Goal: Transaction & Acquisition: Subscribe to service/newsletter

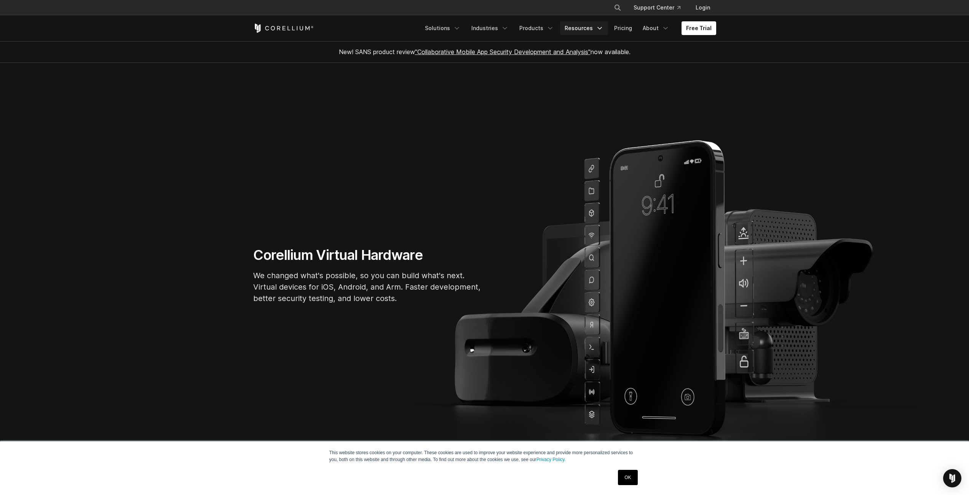
click at [585, 27] on link "Resources" at bounding box center [584, 28] width 48 height 14
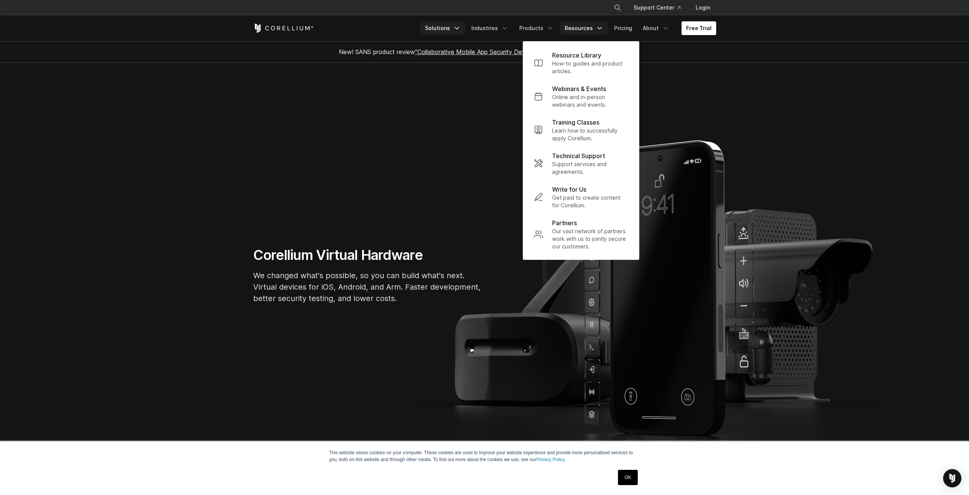
click at [445, 33] on link "Solutions" at bounding box center [442, 28] width 45 height 14
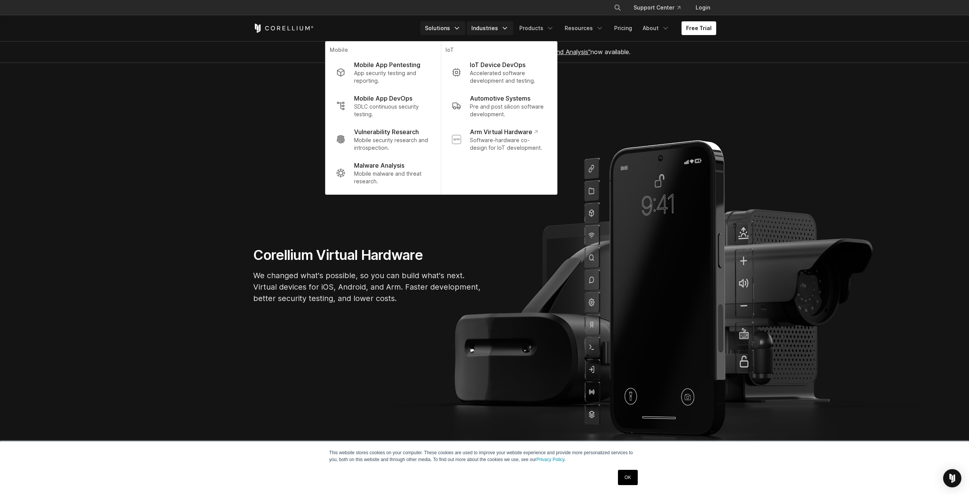
click at [475, 27] on link "Industries" at bounding box center [490, 28] width 46 height 14
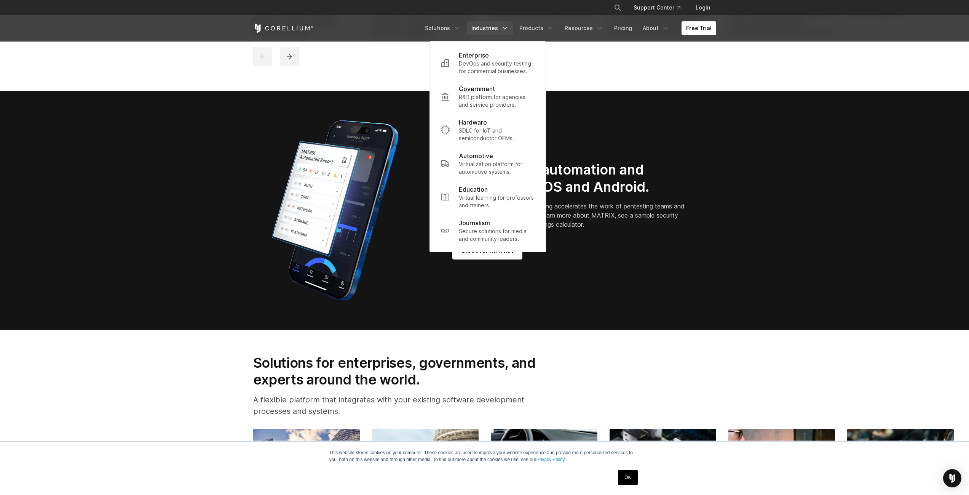
scroll to position [723, 0]
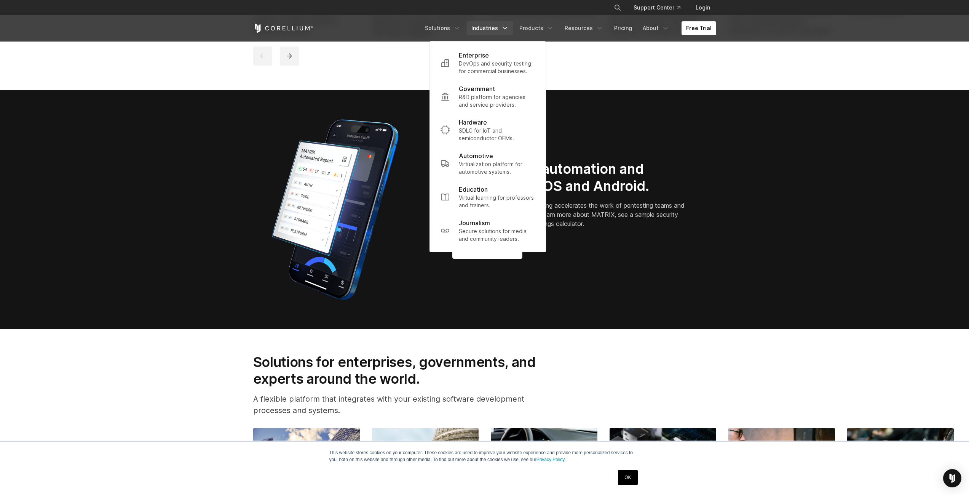
click at [647, 291] on div "New MATRIX automation and reporting for iOS and Android. MATRIX automated secur…" at bounding box center [485, 209] width 478 height 190
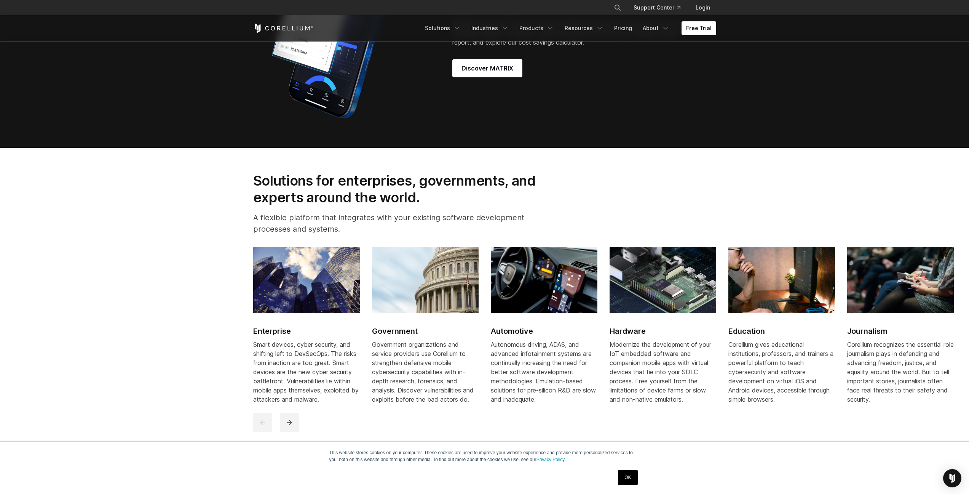
scroll to position [800, 0]
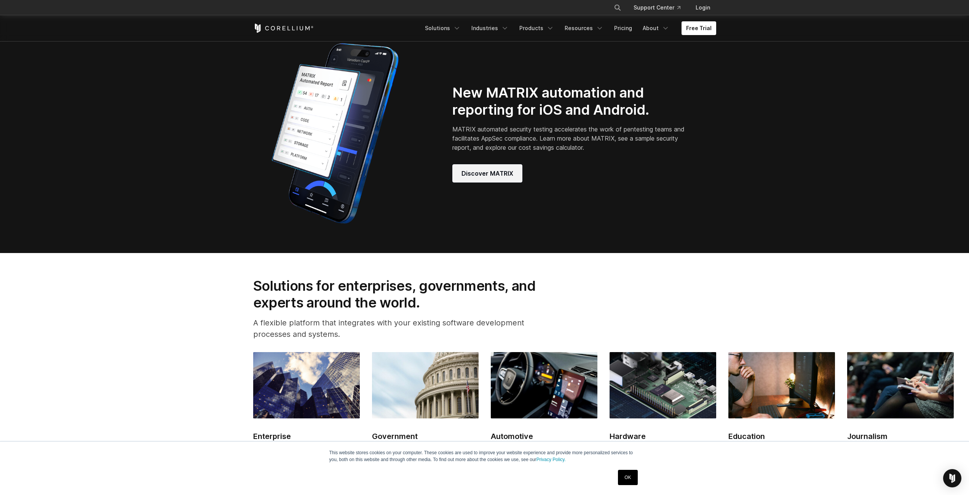
click at [504, 176] on span "Discover MATRIX" at bounding box center [488, 173] width 52 height 9
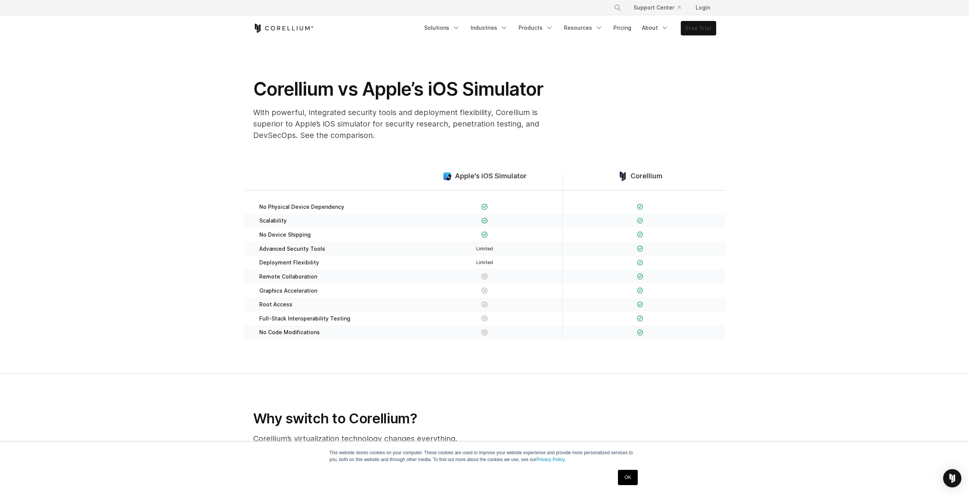
click at [688, 22] on link "Free Trial" at bounding box center [698, 28] width 35 height 14
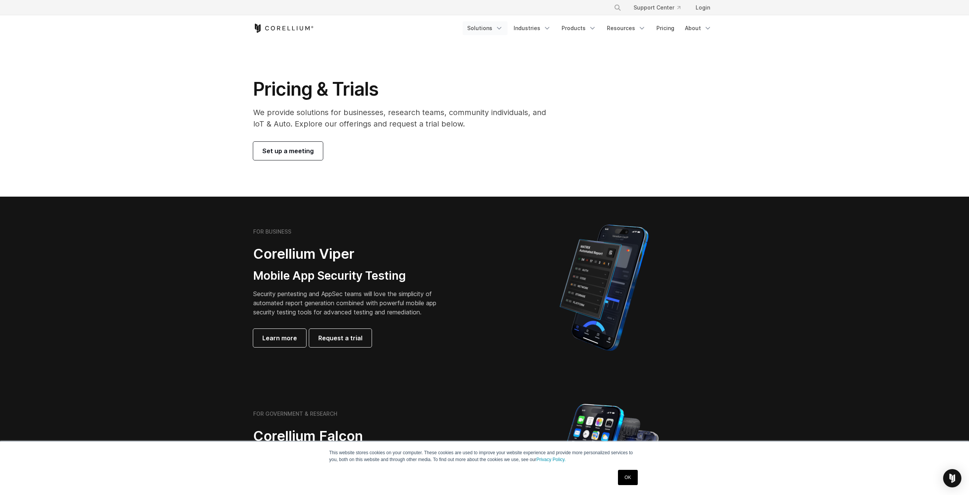
click at [486, 26] on link "Solutions" at bounding box center [485, 28] width 45 height 14
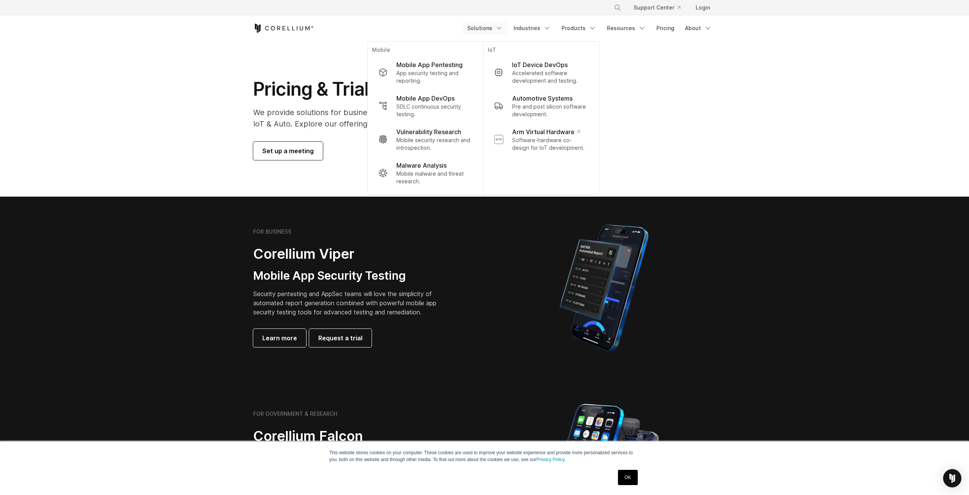
click at [486, 26] on link "Solutions" at bounding box center [485, 28] width 45 height 14
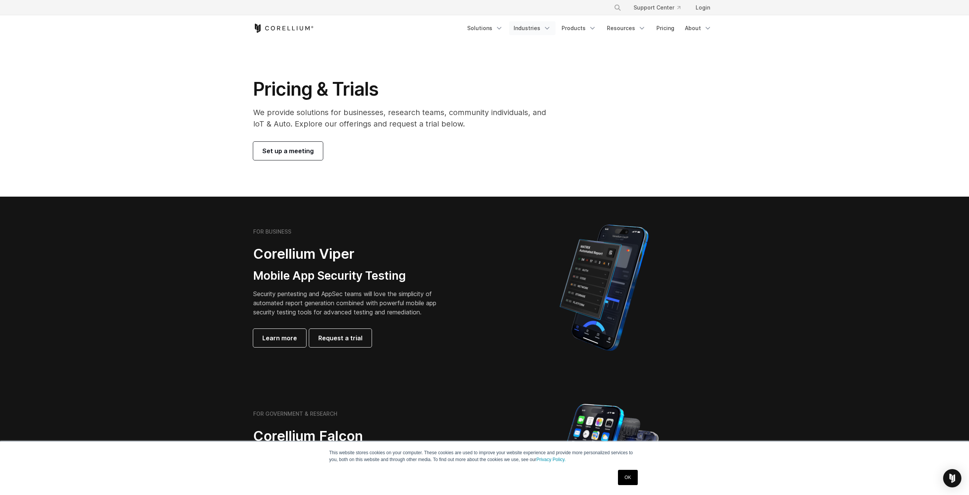
click at [556, 25] on link "Industries" at bounding box center [532, 28] width 46 height 14
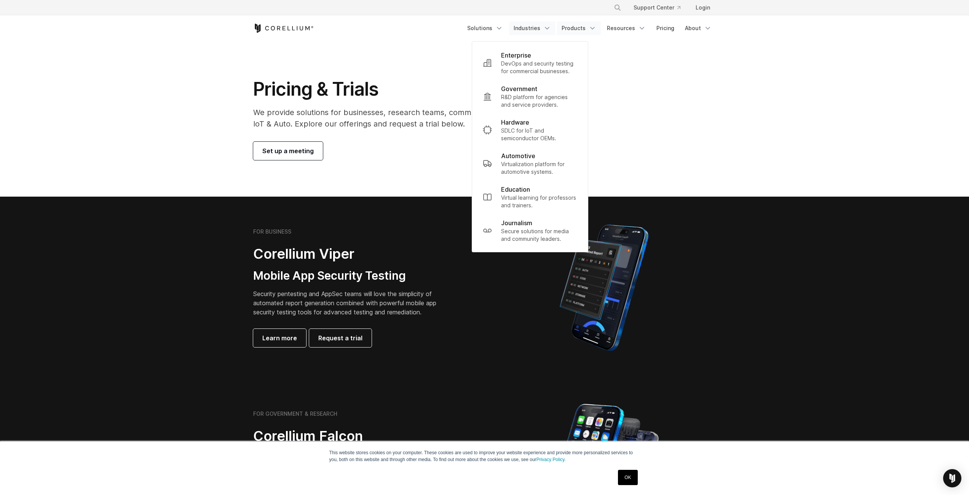
click at [588, 25] on link "Products" at bounding box center [579, 28] width 44 height 14
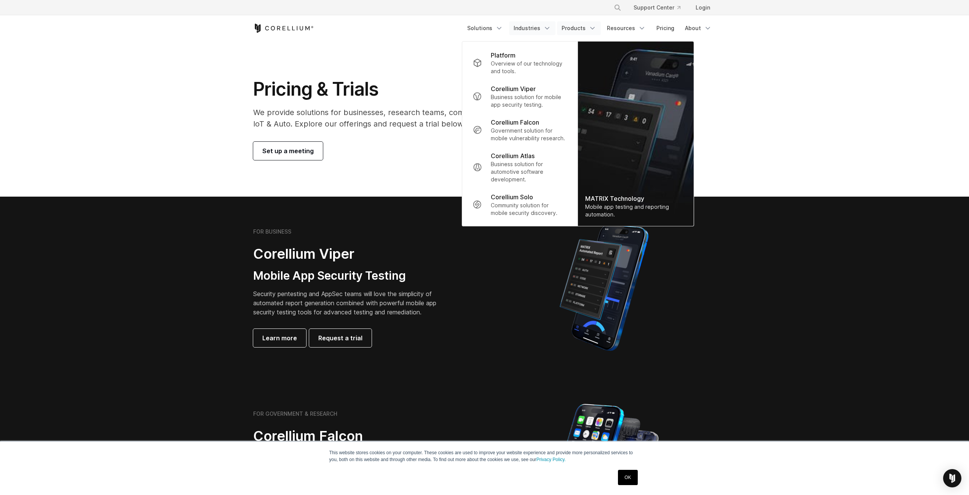
click at [548, 22] on link "Industries" at bounding box center [532, 28] width 46 height 14
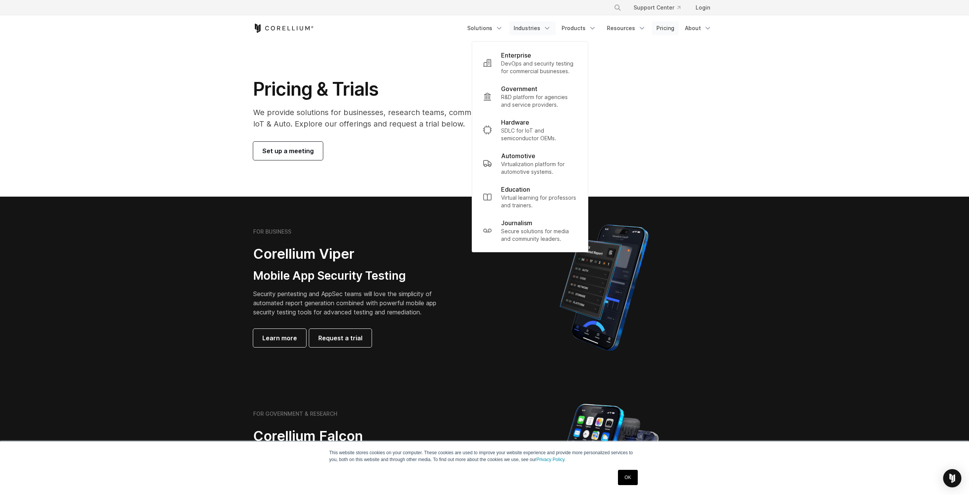
click at [659, 24] on link "Pricing" at bounding box center [665, 28] width 27 height 14
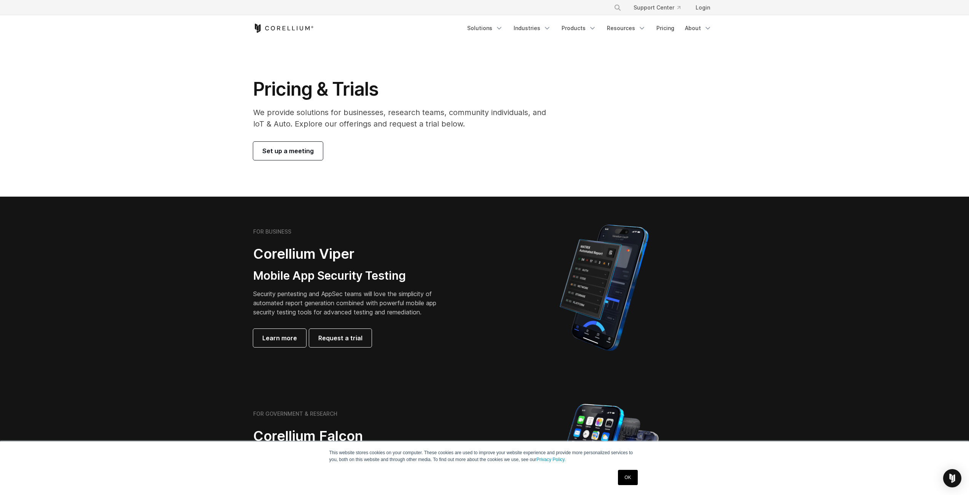
click at [390, 239] on div "FOR BUSINESS Corellium Viper Mobile App Security Testing Security pentesting an…" at bounding box center [359, 287] width 213 height 119
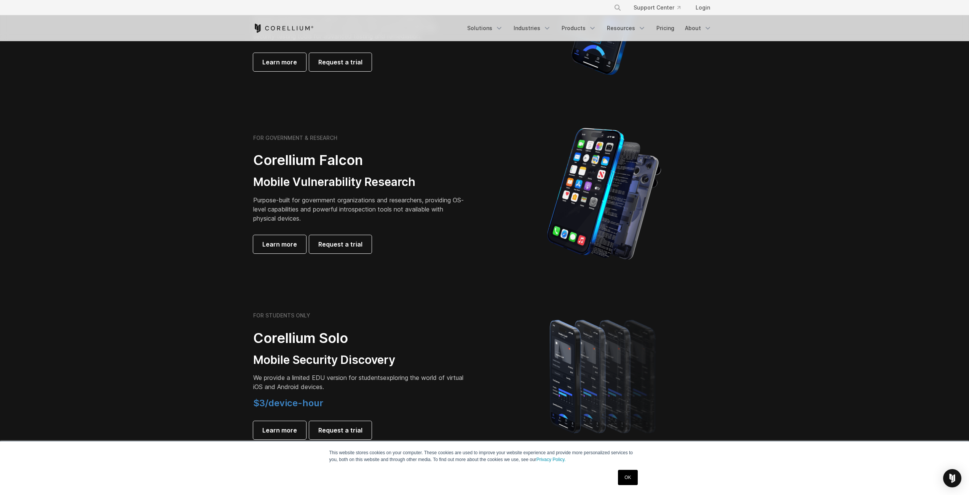
scroll to position [381, 0]
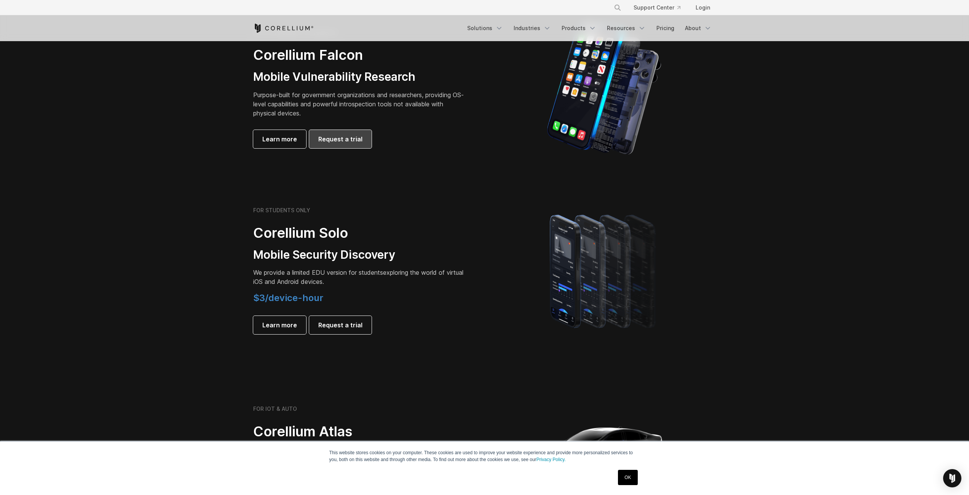
click at [340, 143] on span "Request a trial" at bounding box center [340, 138] width 44 height 9
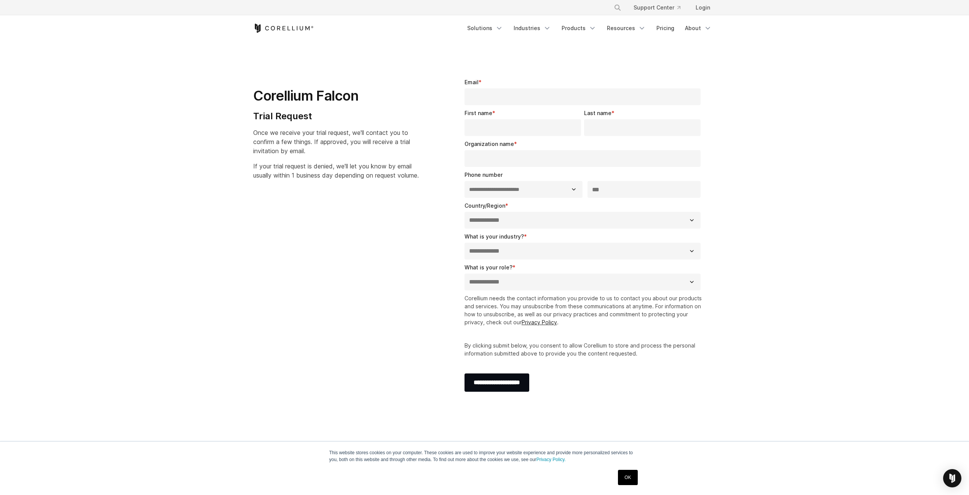
select select "**"
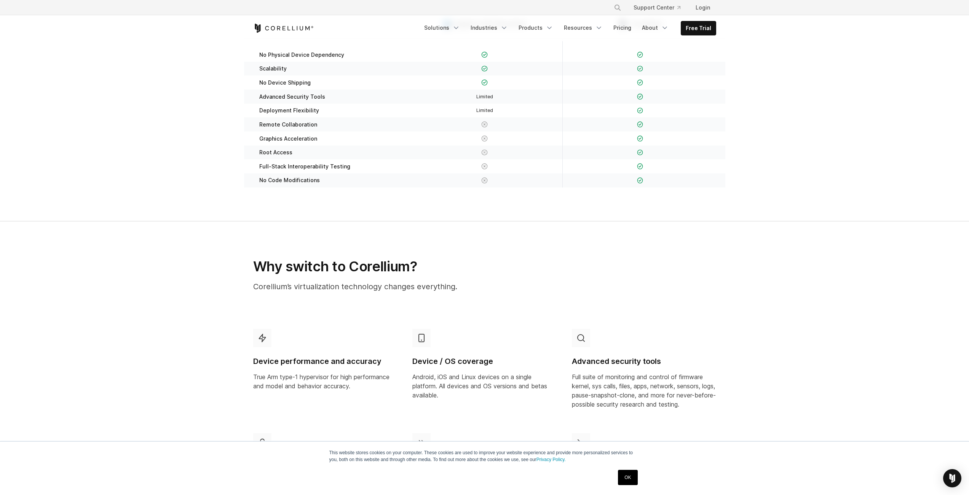
scroll to position [152, 0]
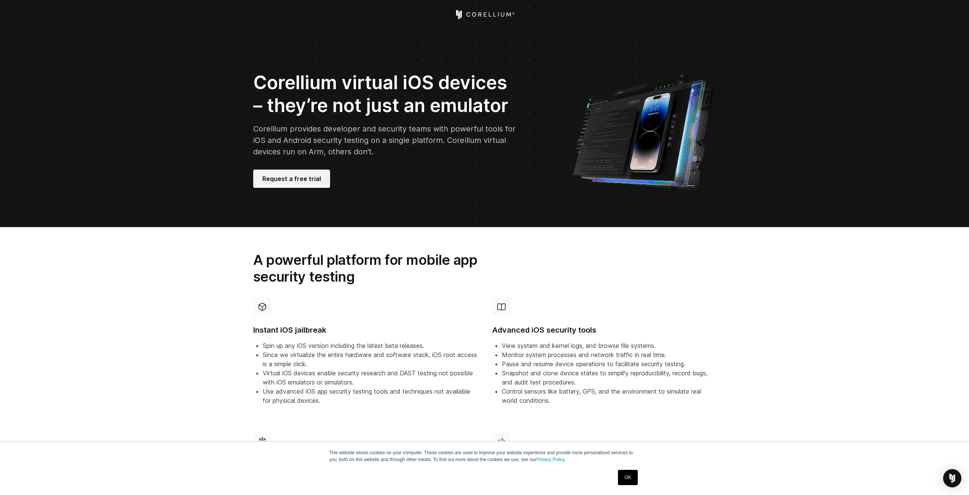
click at [296, 177] on span "Request a free trial" at bounding box center [291, 178] width 59 height 9
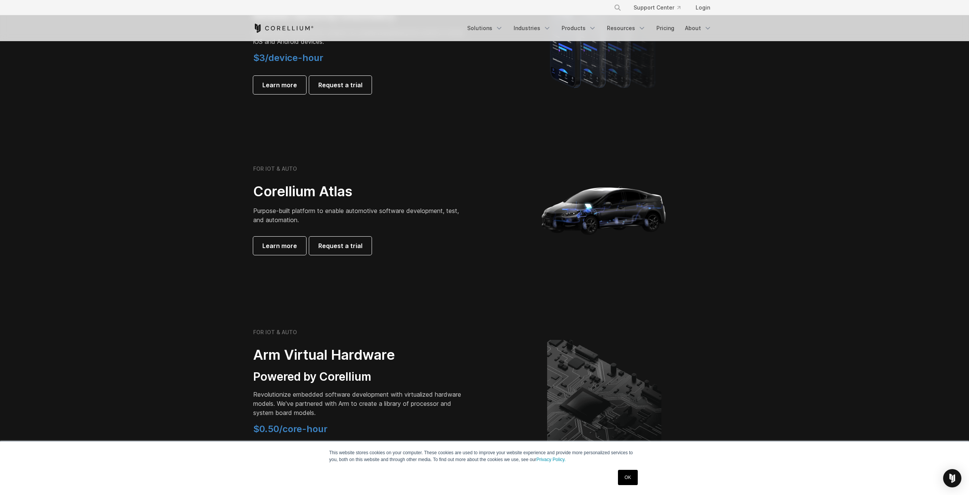
scroll to position [609, 0]
